Goal: Information Seeking & Learning: Learn about a topic

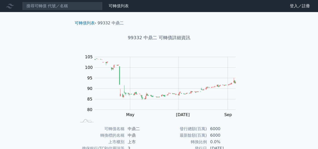
click at [0, 0] on link "財務數據" at bounding box center [0, 0] width 0 height 0
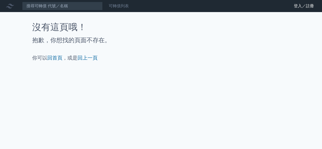
click at [120, 9] on div "可轉債列表" at bounding box center [119, 6] width 24 height 6
click at [120, 7] on link "可轉債列表" at bounding box center [119, 6] width 20 height 5
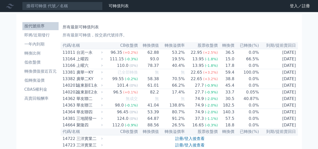
click at [0, 0] on link "財務數據" at bounding box center [0, 0] width 0 height 0
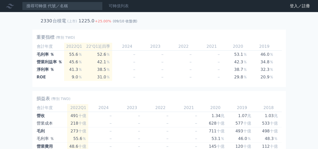
click at [118, 5] on link "可轉債列表" at bounding box center [119, 6] width 20 height 5
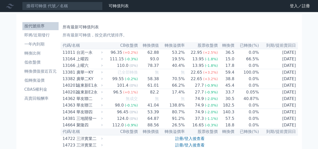
click at [8, 6] on icon at bounding box center [10, 6] width 8 height 5
click at [36, 98] on li "高賣回報酬率" at bounding box center [40, 99] width 36 height 6
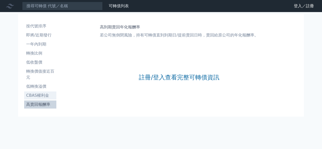
click at [35, 97] on li "CBAS權利金" at bounding box center [40, 96] width 32 height 6
